Goal: Transaction & Acquisition: Book appointment/travel/reservation

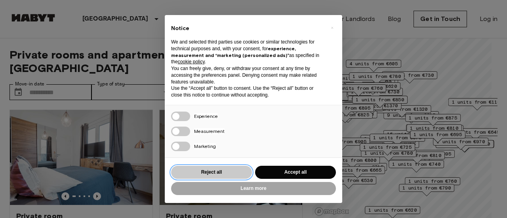
click at [222, 175] on button "Reject all" at bounding box center [211, 172] width 81 height 13
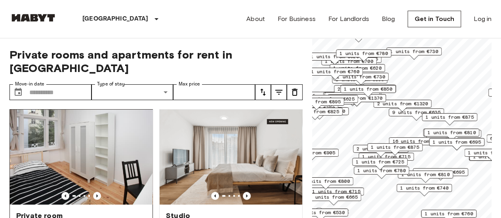
scroll to position [176, 0]
click at [96, 192] on icon "Previous image" at bounding box center [97, 196] width 8 height 8
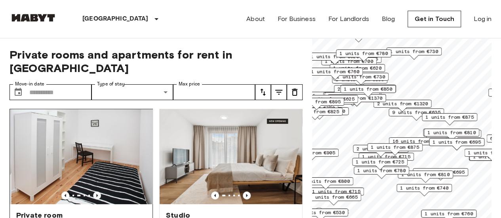
click at [96, 192] on icon "Previous image" at bounding box center [97, 196] width 8 height 8
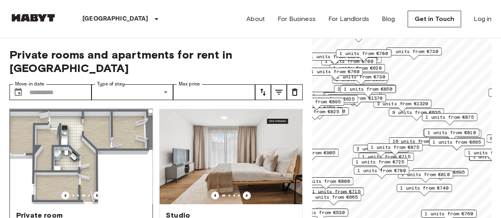
click at [96, 192] on icon "Previous image" at bounding box center [97, 196] width 8 height 8
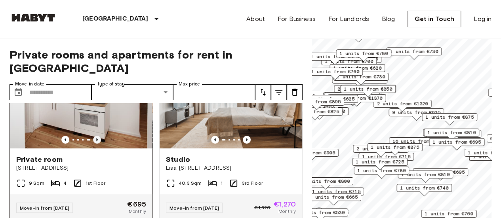
scroll to position [232, 0]
click at [97, 136] on icon "Previous image" at bounding box center [97, 140] width 8 height 8
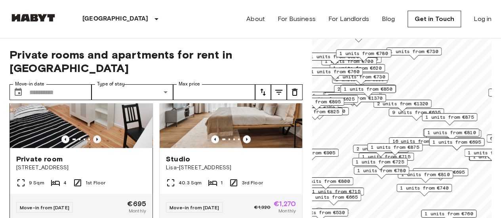
click at [97, 136] on icon "Previous image" at bounding box center [97, 140] width 8 height 8
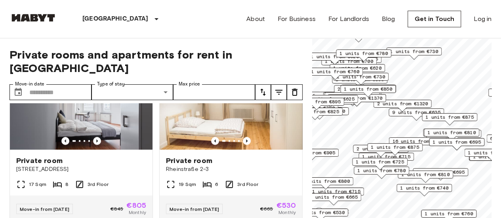
scroll to position [409, 0]
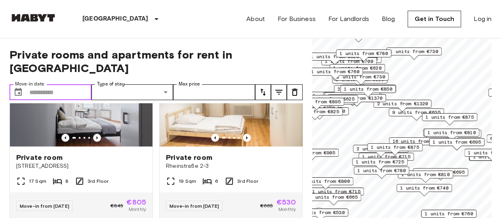
click at [60, 84] on input "Move-in date" at bounding box center [60, 92] width 62 height 16
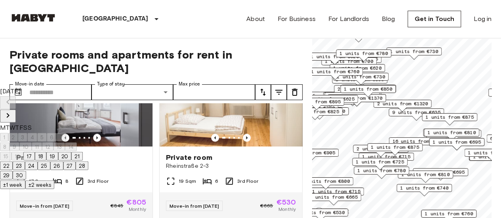
click at [10, 113] on icon "Next month" at bounding box center [8, 115] width 3 height 5
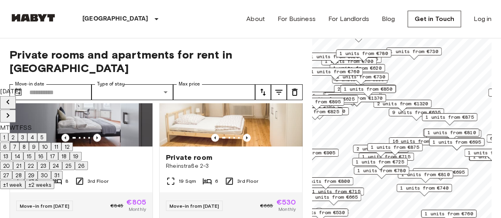
click at [8, 133] on button "1" at bounding box center [4, 137] width 8 height 9
type input "**********"
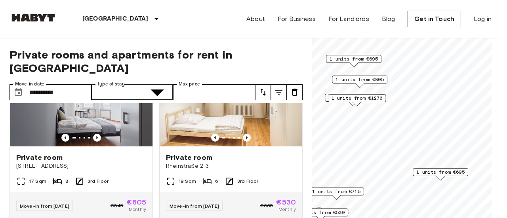
type input "**********"
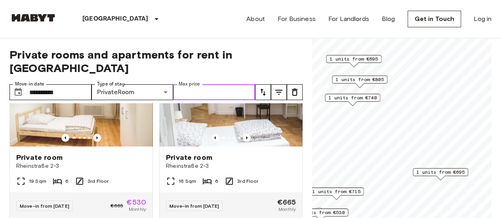
click at [222, 84] on input "Max price" at bounding box center [214, 92] width 82 height 16
drag, startPoint x: 237, startPoint y: 81, endPoint x: 243, endPoint y: 80, distance: 5.3
click at [243, 84] on input "Max price" at bounding box center [214, 92] width 82 height 16
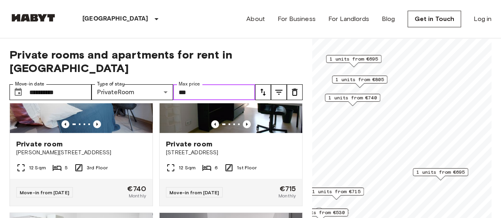
type input "***"
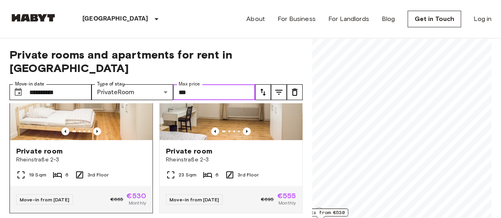
scroll to position [65, 0]
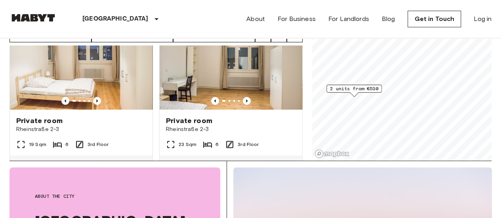
scroll to position [26, 0]
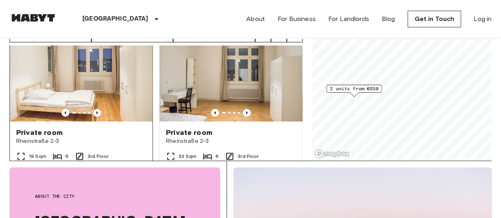
click at [111, 86] on img at bounding box center [81, 74] width 143 height 95
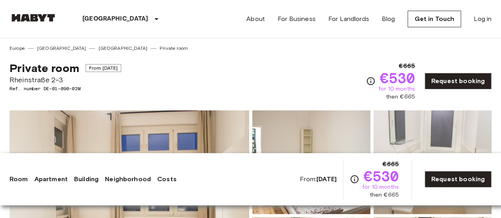
click at [166, 76] on div "Private room From [DATE] [STREET_ADDRESS]. number DE-01-090-02M €665 €530 for 1…" at bounding box center [251, 76] width 482 height 49
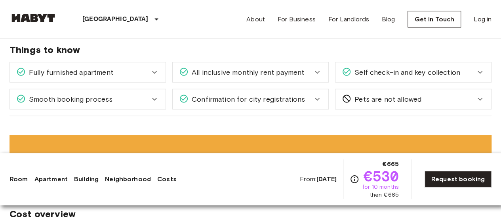
scroll to position [744, 0]
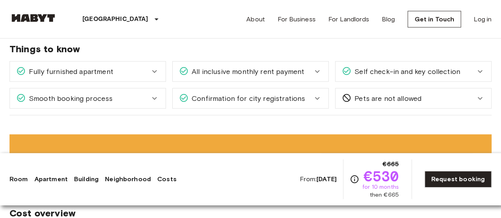
click at [247, 102] on div "Confirmation for city registrations" at bounding box center [251, 98] width 156 height 20
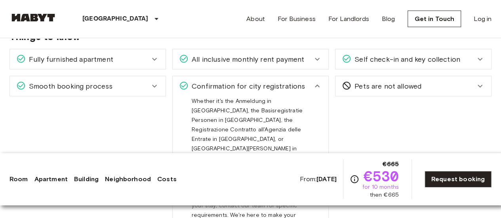
scroll to position [754, 0]
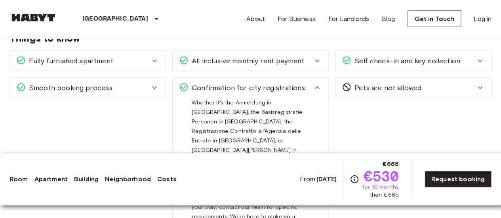
click at [276, 125] on div "Whether it's the Anmeldung in [GEOGRAPHIC_DATA], the Basisregistratie Personen …" at bounding box center [251, 164] width 118 height 133
